Goal: Task Accomplishment & Management: Manage account settings

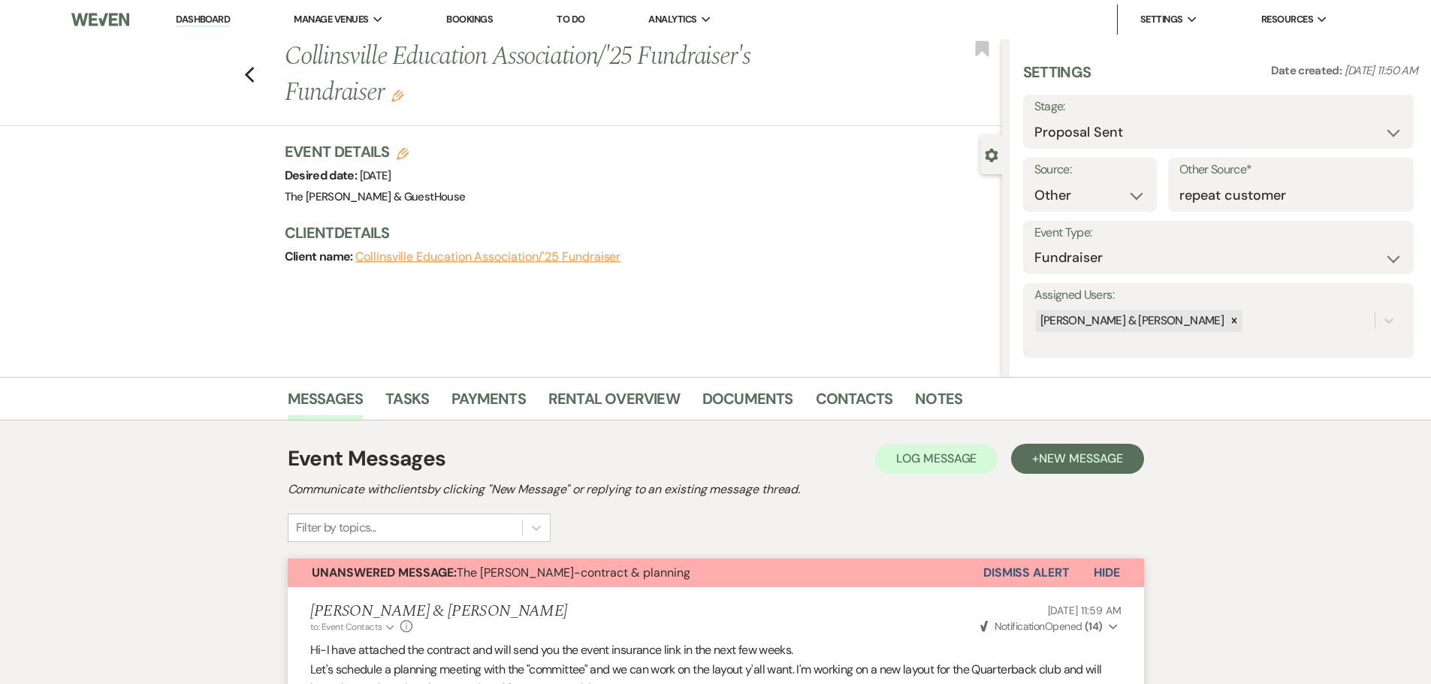
click at [204, 21] on link "Dashboard" at bounding box center [203, 20] width 54 height 14
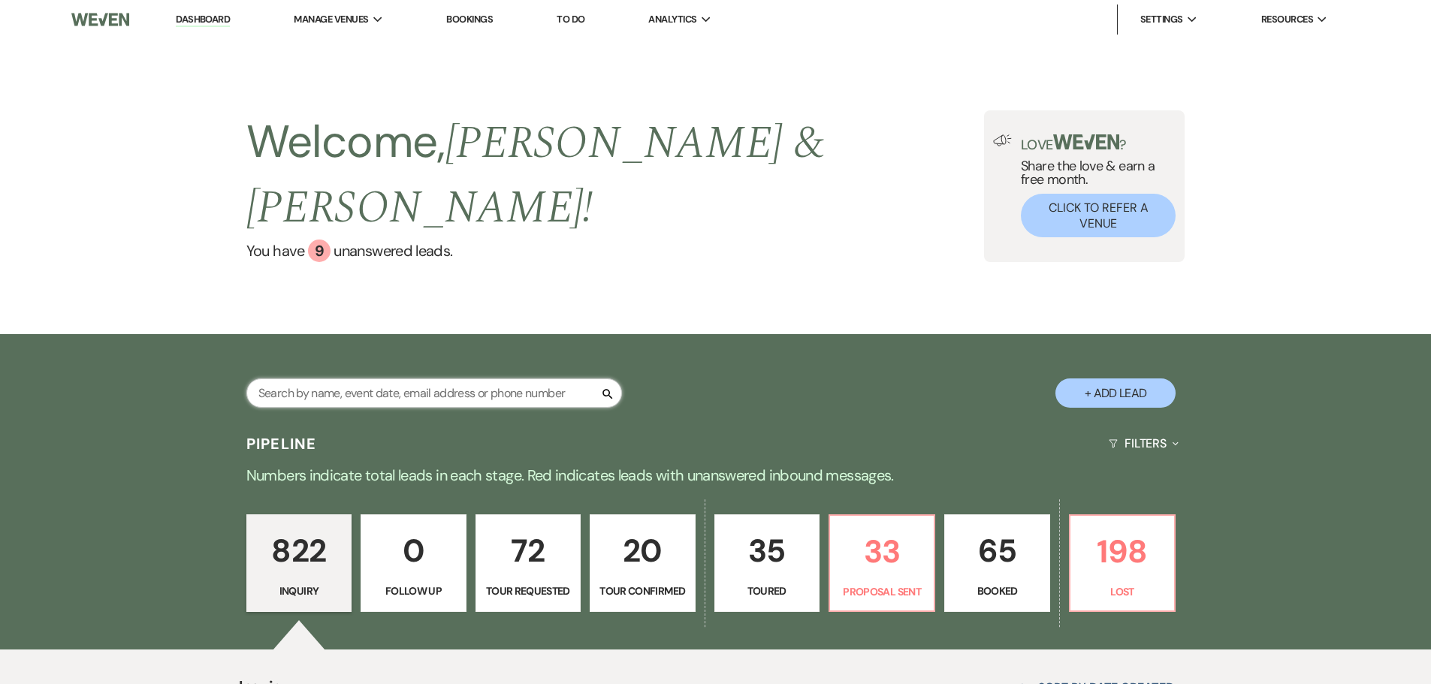
click at [338, 379] on input "text" at bounding box center [434, 393] width 376 height 29
type input "rylee"
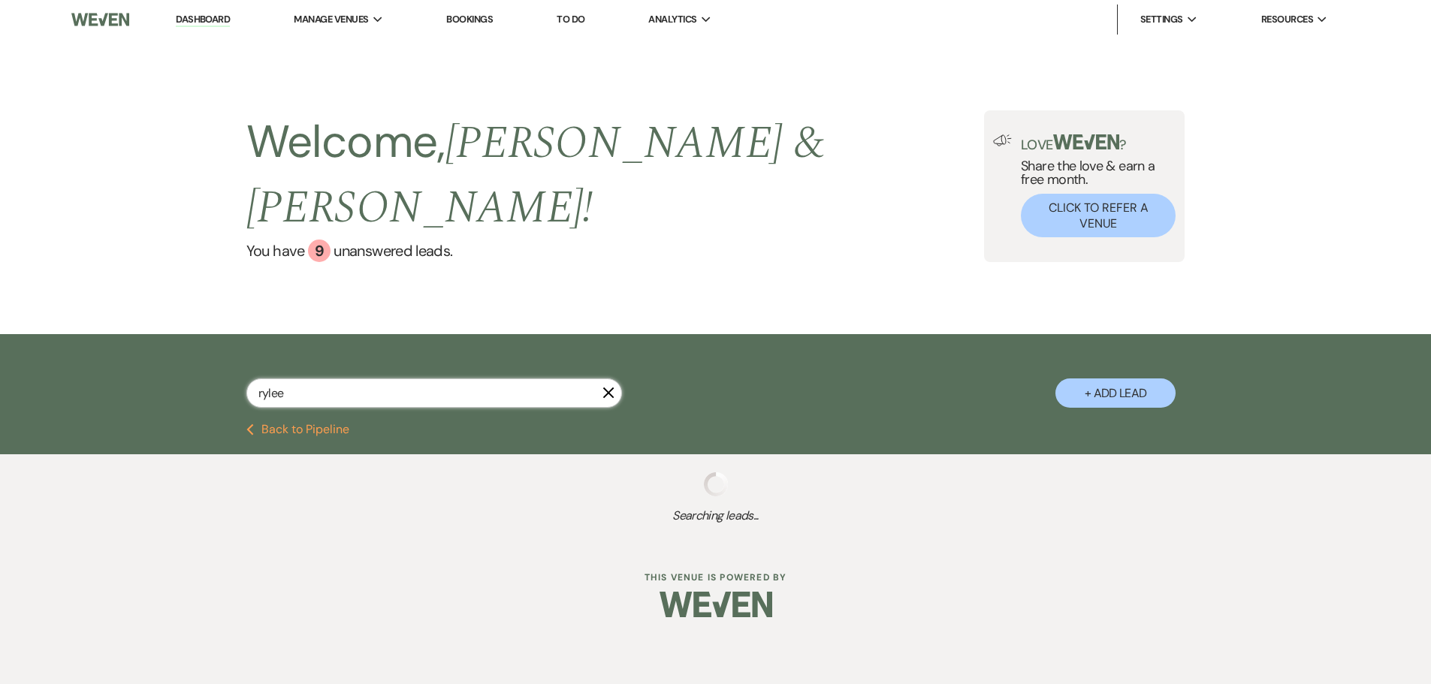
select select "6"
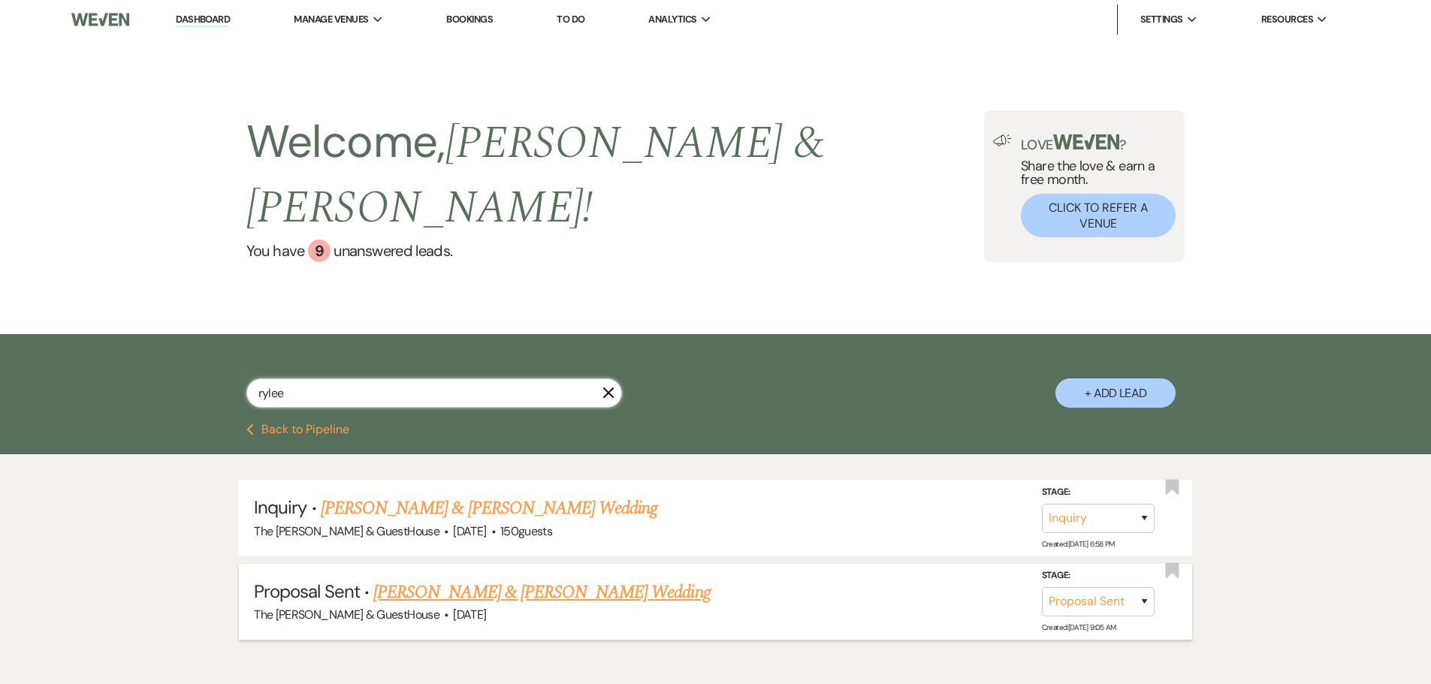
type input "rylee"
click at [454, 579] on link "[PERSON_NAME] & [PERSON_NAME] Wedding" at bounding box center [541, 592] width 337 height 27
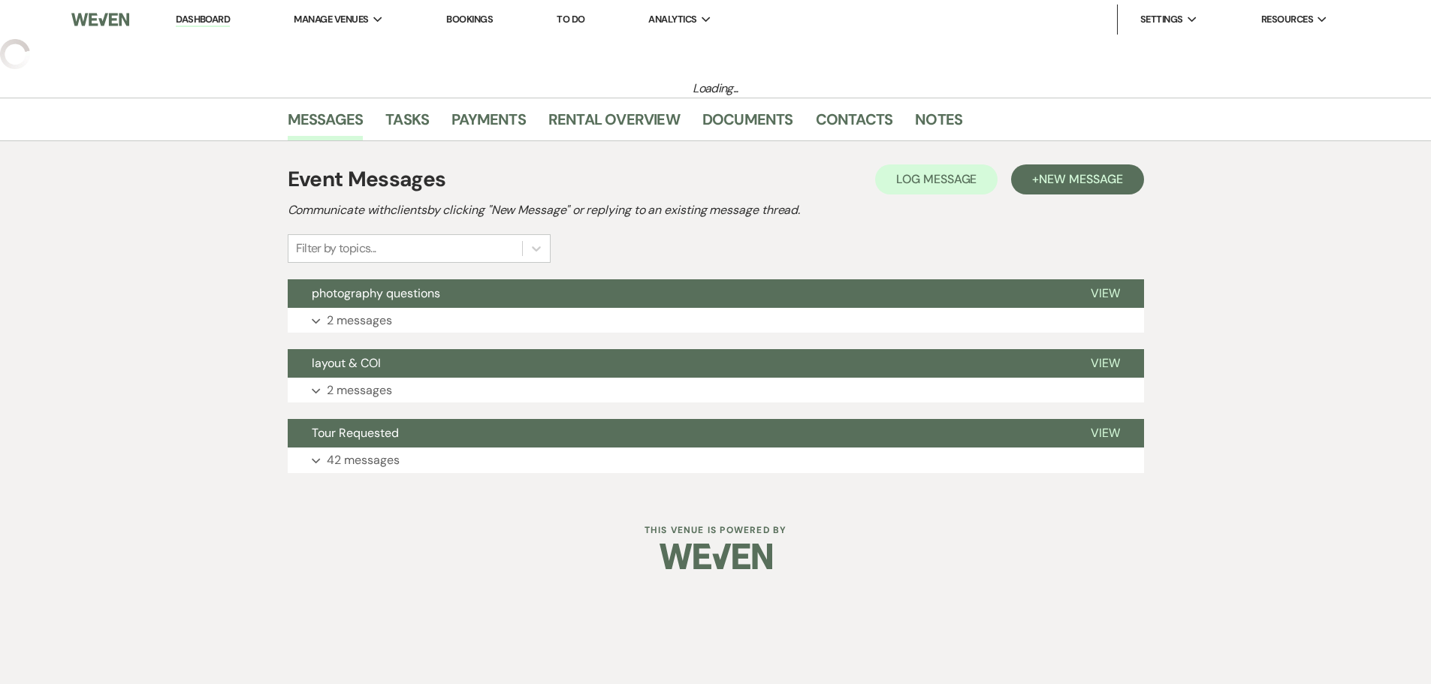
select select "6"
select select "5"
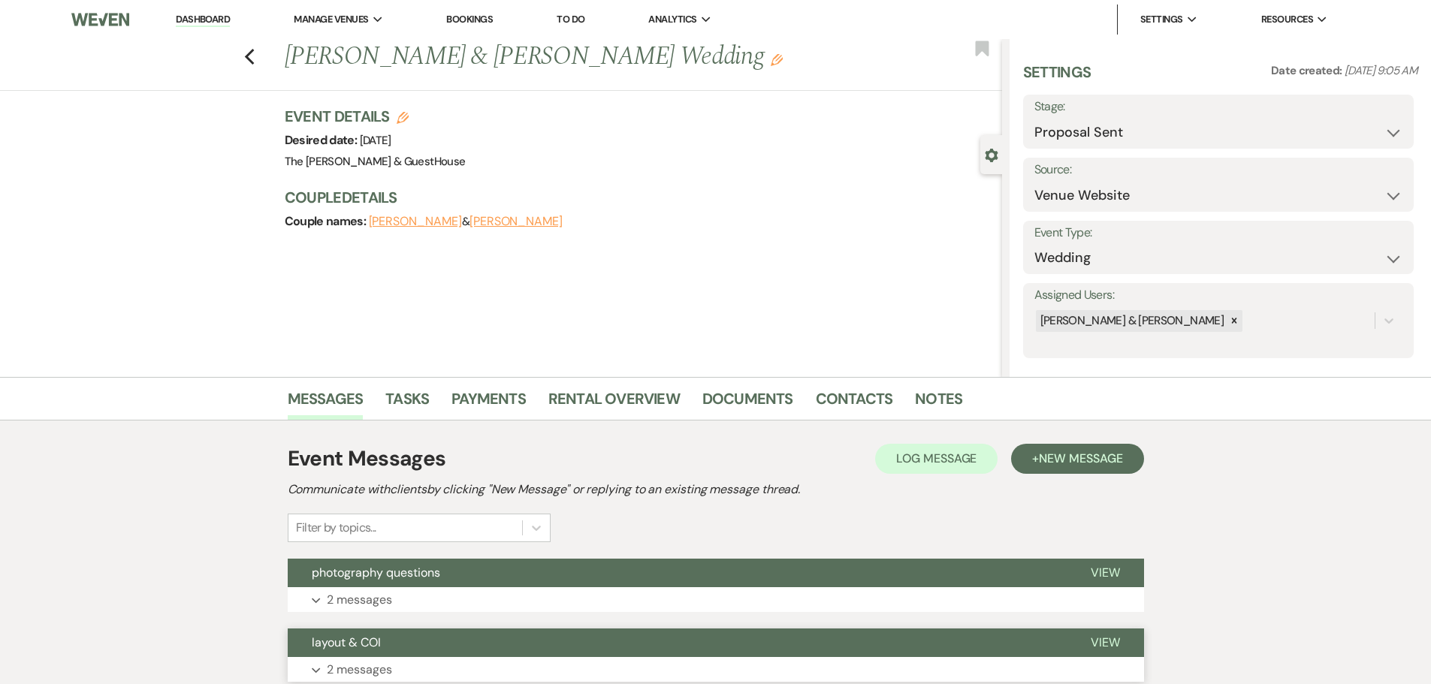
click at [1100, 639] on span "View" at bounding box center [1105, 643] width 29 height 16
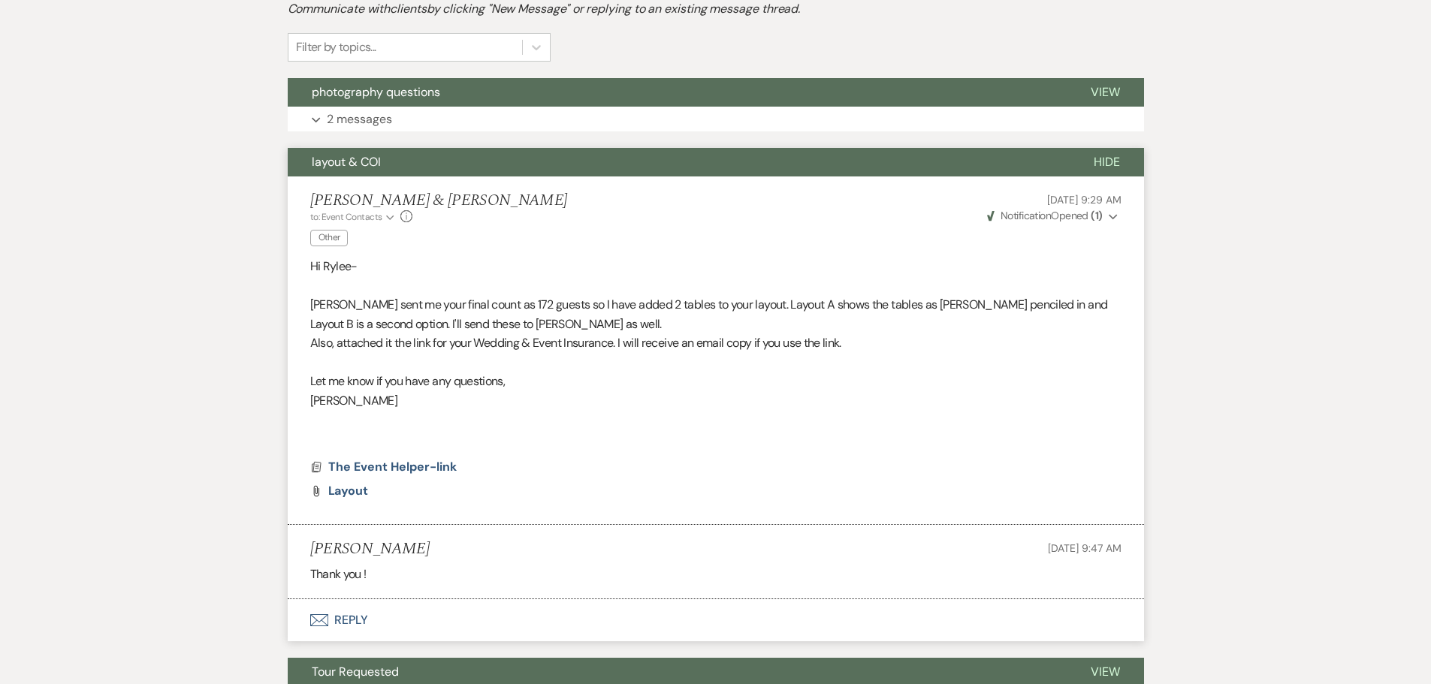
scroll to position [500, 0]
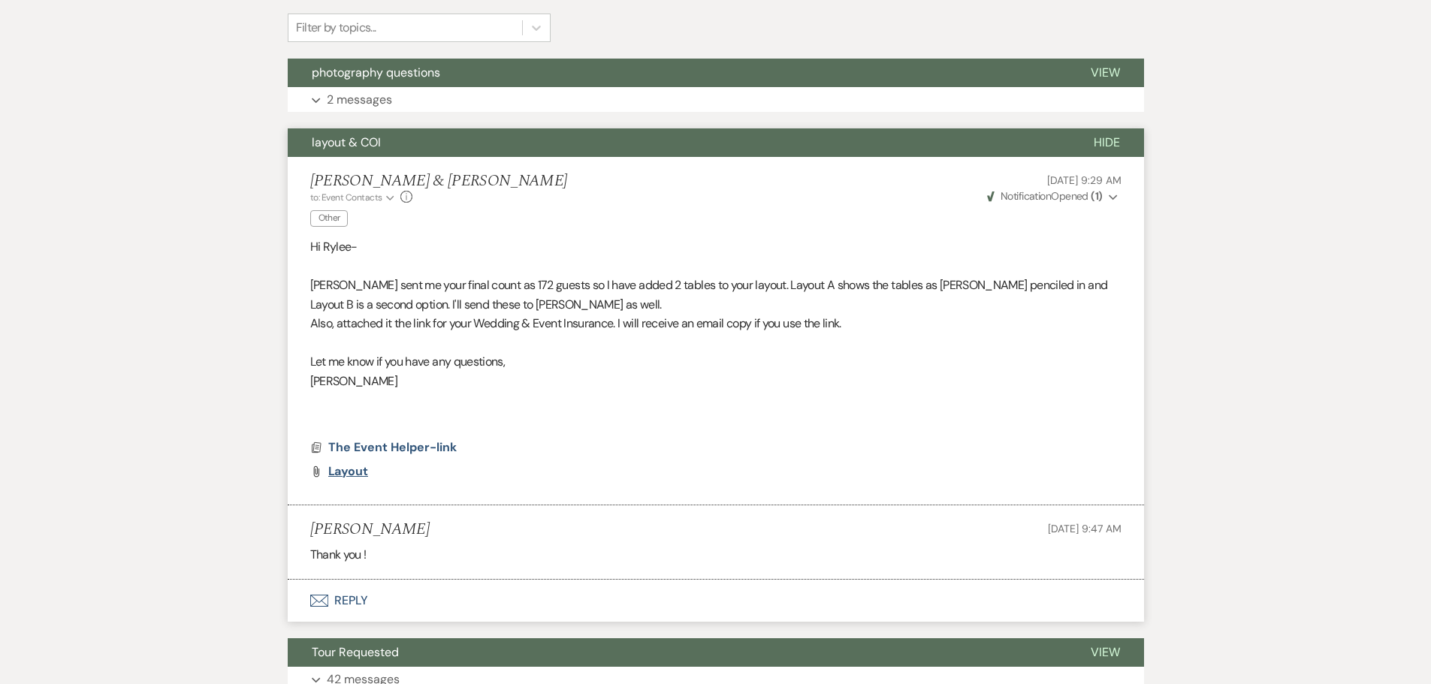
click at [343, 472] on span "layout" at bounding box center [348, 471] width 41 height 16
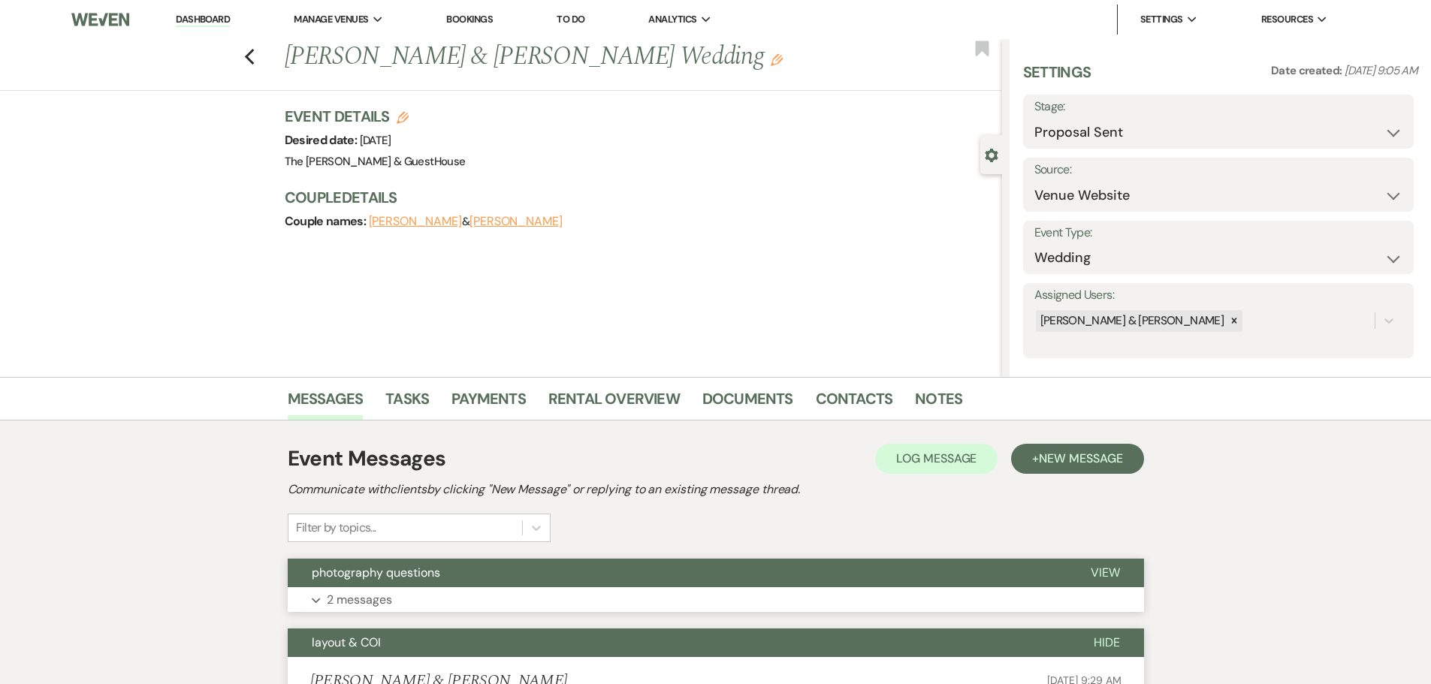
click at [1104, 571] on span "View" at bounding box center [1105, 573] width 29 height 16
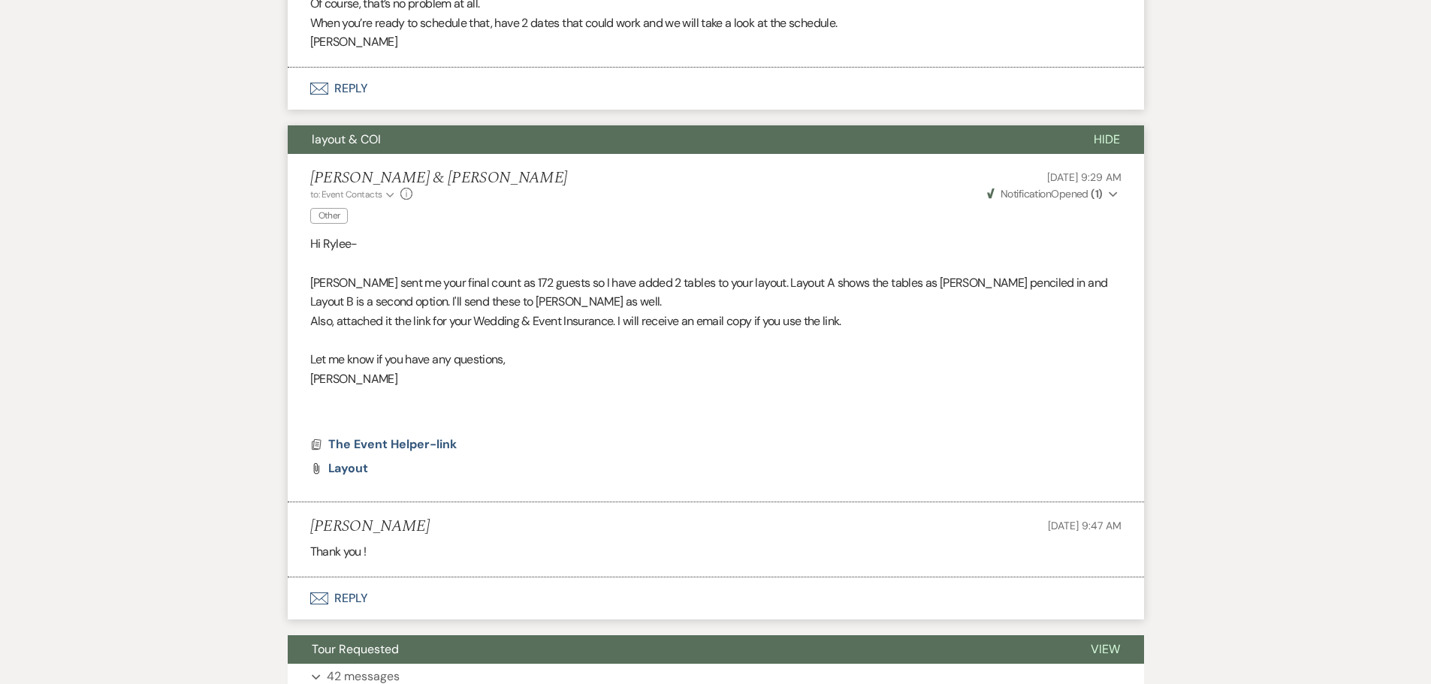
scroll to position [865, 0]
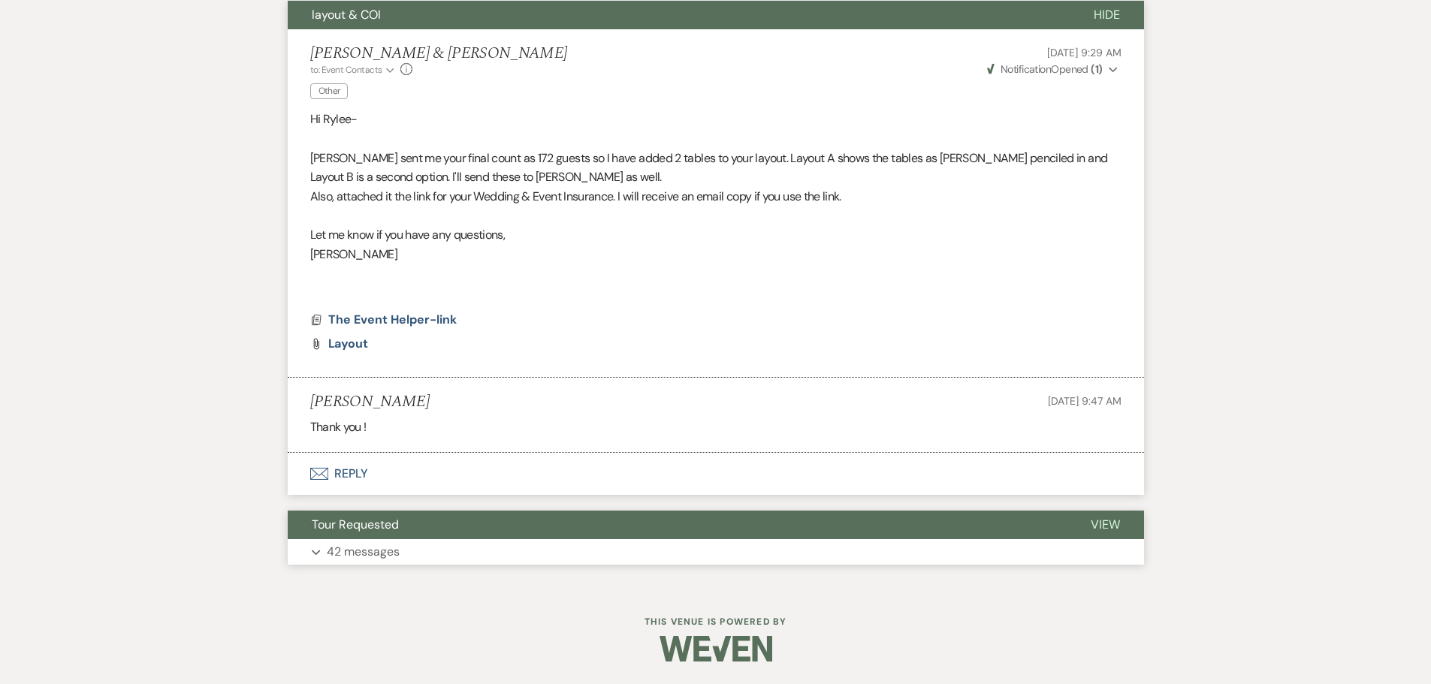
click at [1114, 518] on span "View" at bounding box center [1105, 525] width 29 height 16
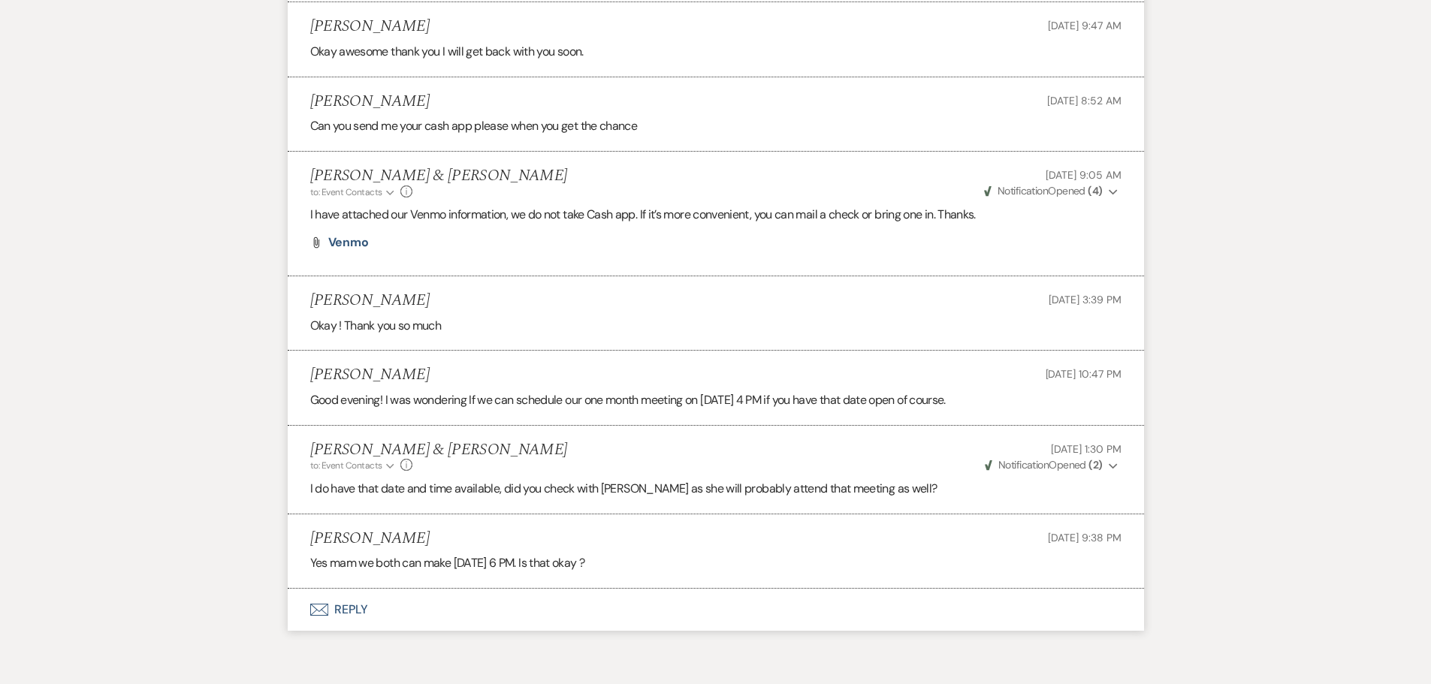
scroll to position [5455, 0]
